Goal: Find specific page/section: Find specific page/section

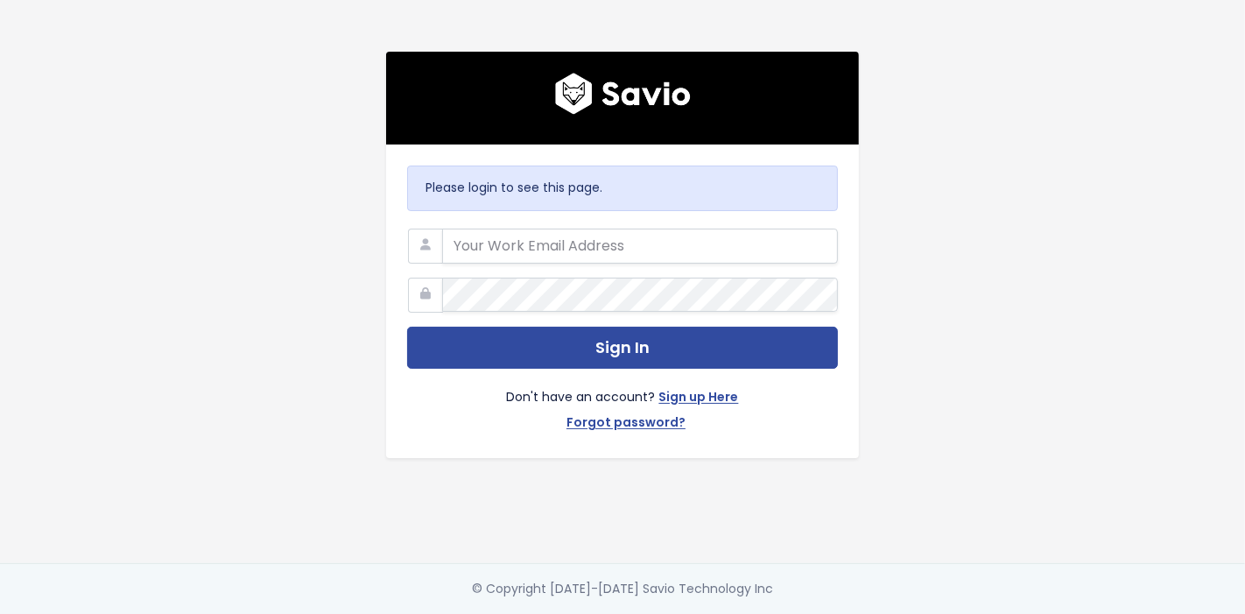
type input "[EMAIL_ADDRESS][PERSON_NAME][DOMAIN_NAME]"
click at [714, 308] on form "[EMAIL_ADDRESS][PERSON_NAME][DOMAIN_NAME] Sign In Don't have an account? Sign u…" at bounding box center [622, 333] width 431 height 209
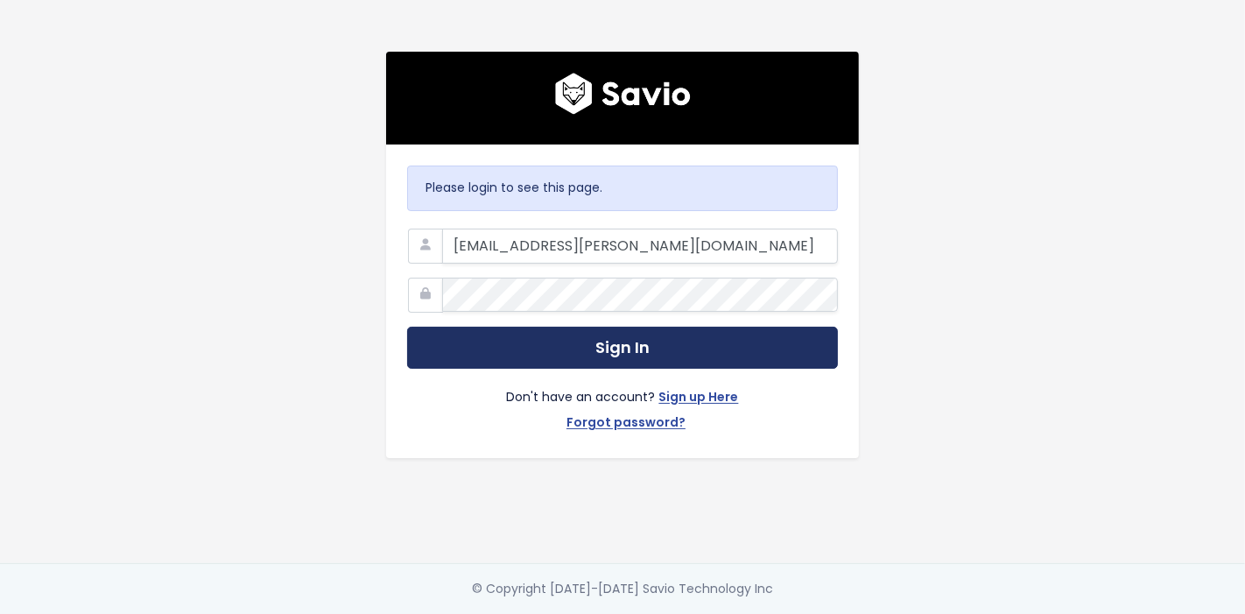
click at [702, 340] on button "Sign In" at bounding box center [622, 348] width 431 height 43
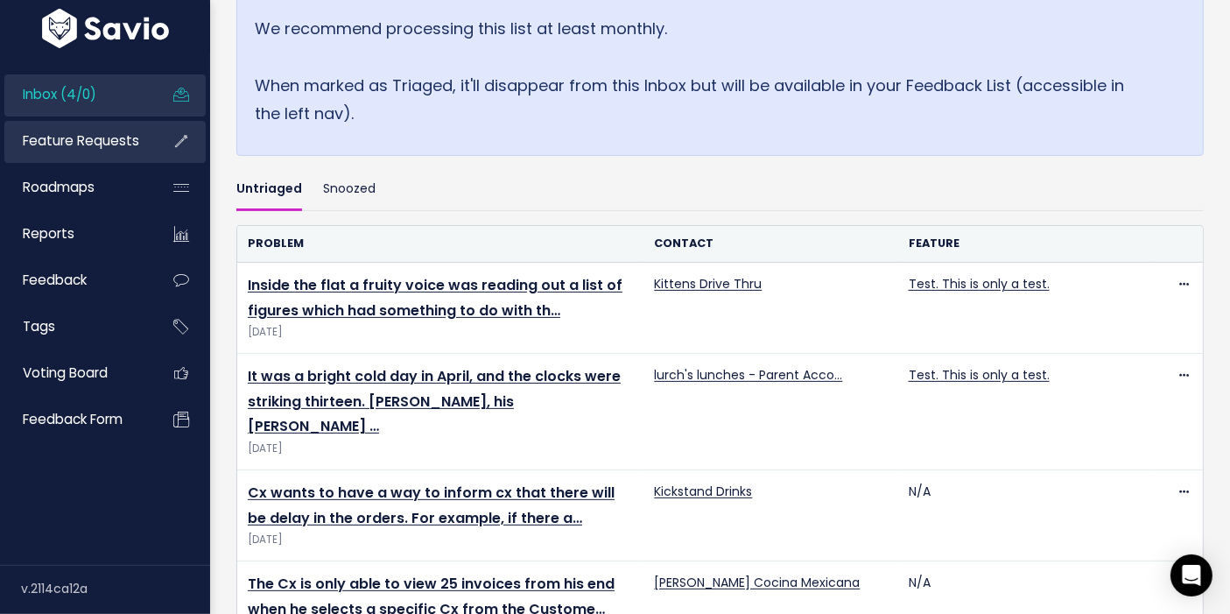
scroll to position [482, 0]
click at [152, 141] on li "Feature Requests" at bounding box center [104, 142] width 201 height 42
click at [124, 151] on link "Feature Requests" at bounding box center [74, 141] width 141 height 40
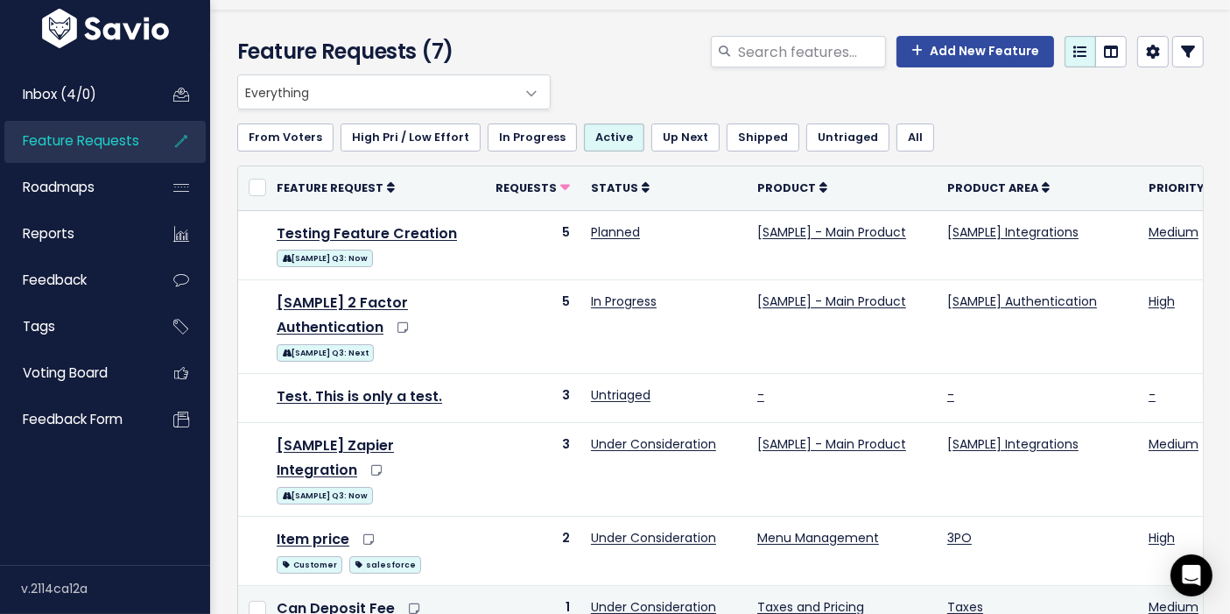
scroll to position [47, 0]
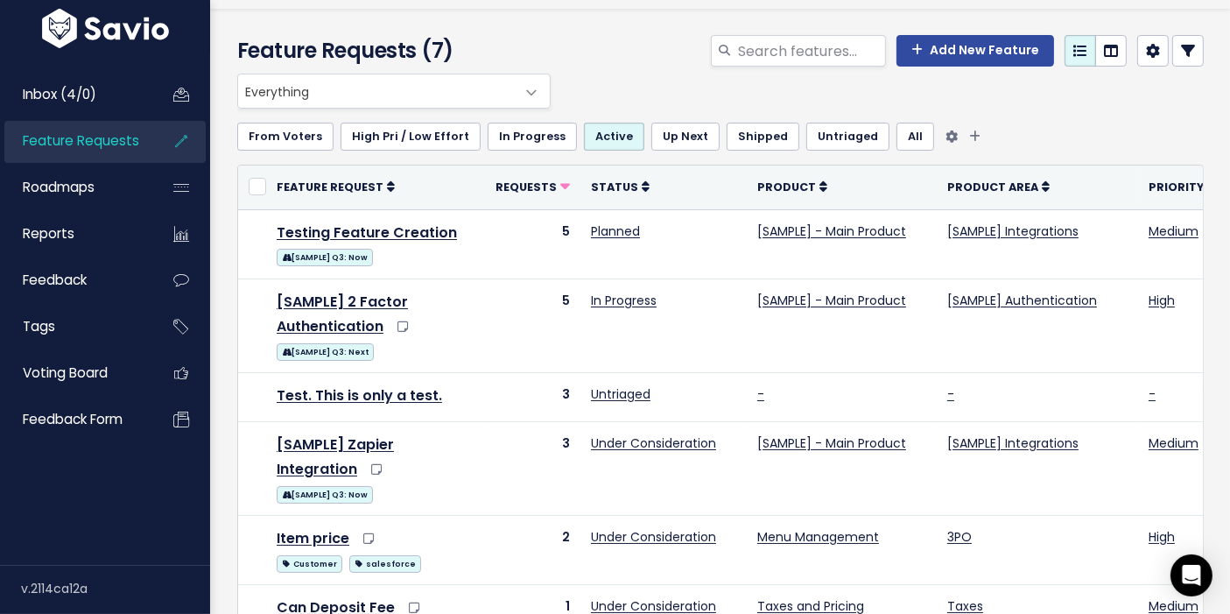
click at [897, 133] on link "All" at bounding box center [916, 137] width 38 height 28
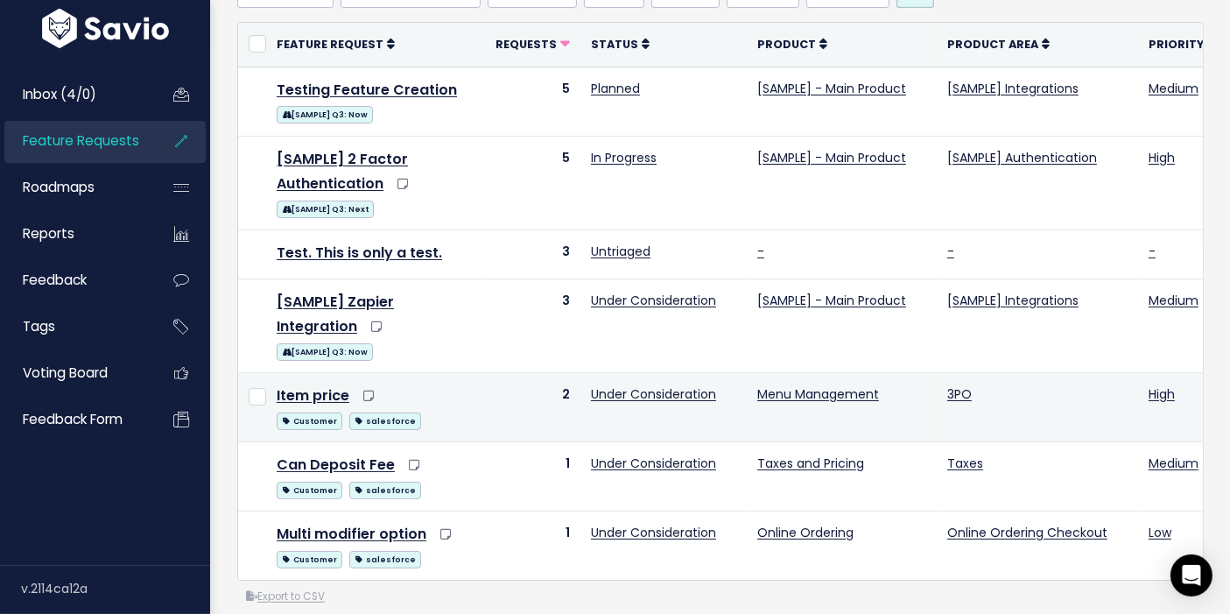
scroll to position [237, 0]
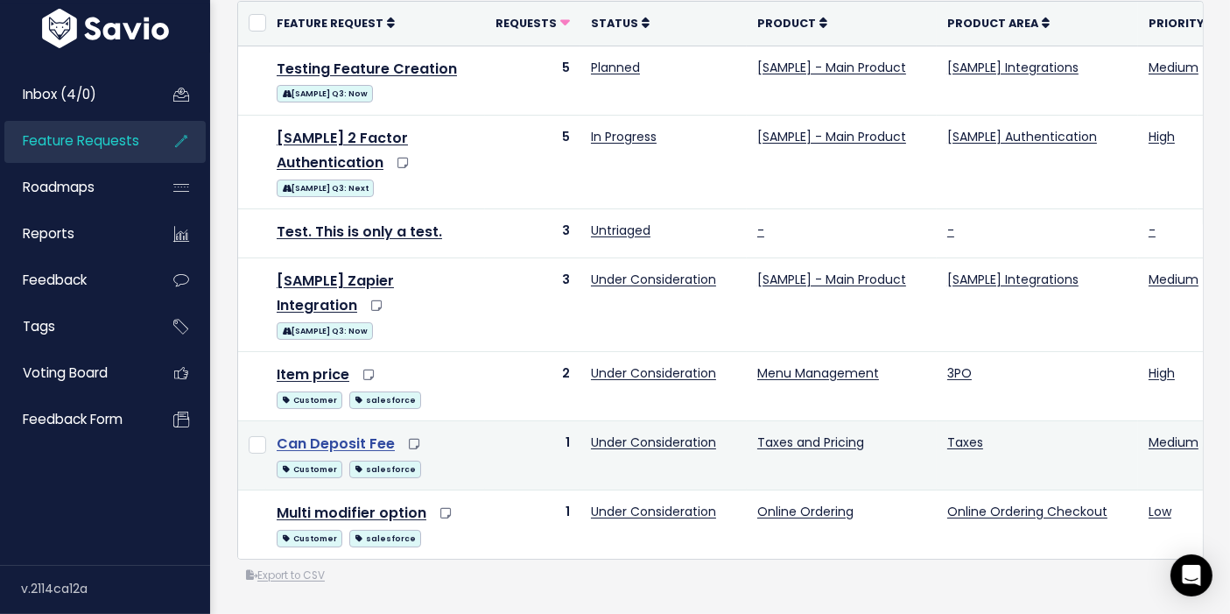
click at [356, 433] on link "Can Deposit Fee" at bounding box center [336, 443] width 118 height 20
click at [317, 433] on link "Can Deposit Fee" at bounding box center [336, 443] width 118 height 20
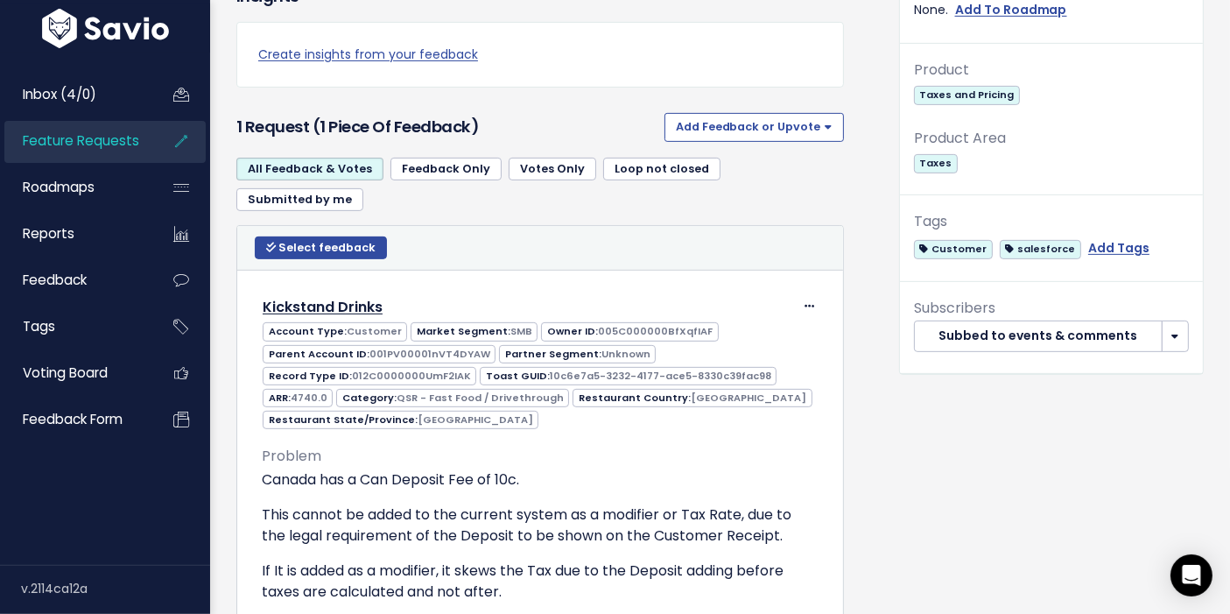
scroll to position [639, 0]
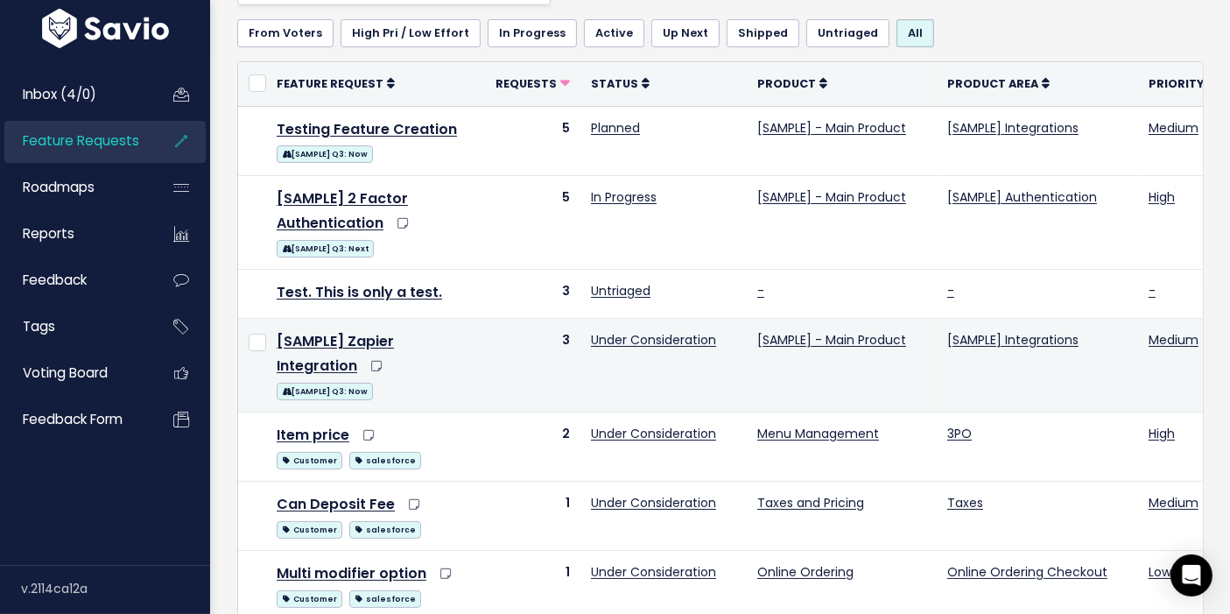
scroll to position [151, 0]
